Goal: Entertainment & Leisure: Consume media (video, audio)

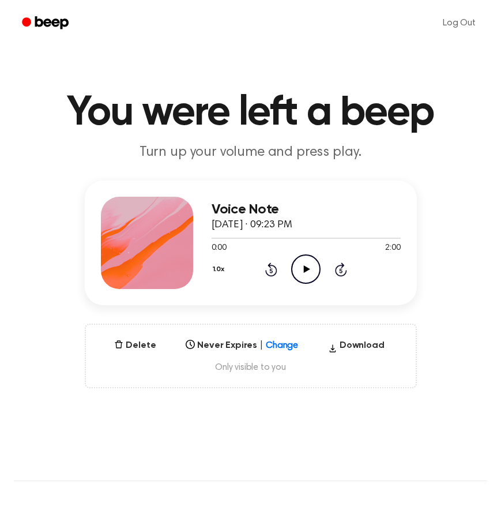
click at [37, 235] on div "Voice Note [DATE] · 09:23 PM 0:00 2:00 Your browser does not support the [objec…" at bounding box center [250, 284] width 473 height 208
click at [303, 275] on icon "Play Audio" at bounding box center [305, 268] width 29 height 29
click at [306, 270] on icon "Pause Audio" at bounding box center [305, 268] width 29 height 29
drag, startPoint x: 214, startPoint y: 237, endPoint x: 197, endPoint y: 237, distance: 16.7
click at [197, 237] on div "Voice Note [DATE] · 09:23 PM 0:01 2:00 Your browser does not support the [objec…" at bounding box center [251, 242] width 332 height 125
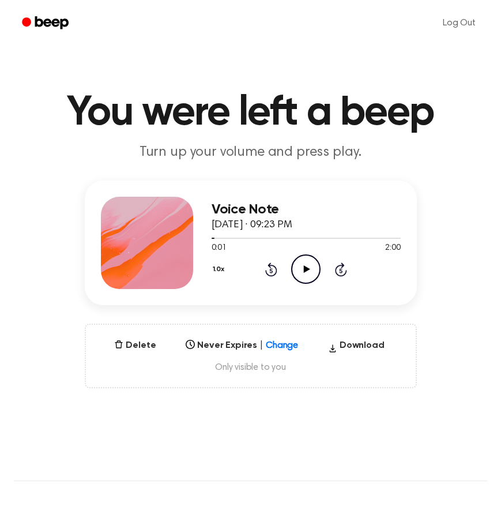
click at [272, 269] on icon at bounding box center [271, 270] width 3 height 5
click at [40, 240] on div "Voice Note [DATE] · 09:23 PM 0:00 2:00 Your browser does not support the [objec…" at bounding box center [250, 284] width 473 height 208
click at [51, 270] on div "Voice Note [DATE] · 09:23 PM 0:00 2:00 Your browser does not support the [objec…" at bounding box center [250, 284] width 473 height 208
click at [43, 247] on div "Voice Note [DATE] · 09:23 PM 0:00 2:00 Your browser does not support the [objec…" at bounding box center [250, 284] width 473 height 208
click at [41, 193] on div "Voice Note [DATE] · 09:23 PM 0:00 2:00 Your browser does not support the [objec…" at bounding box center [250, 284] width 473 height 208
